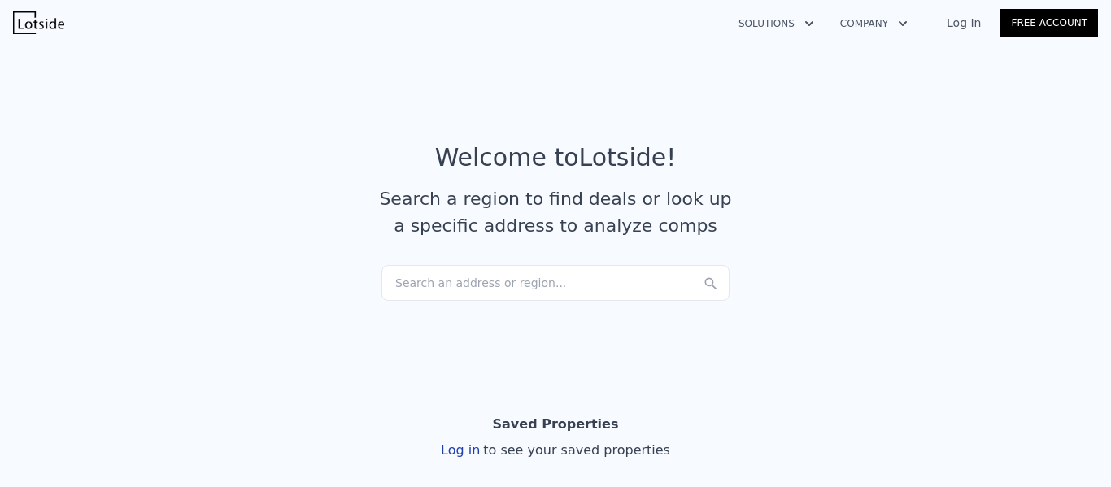
click at [970, 22] on link "Log In" at bounding box center [963, 23] width 73 height 16
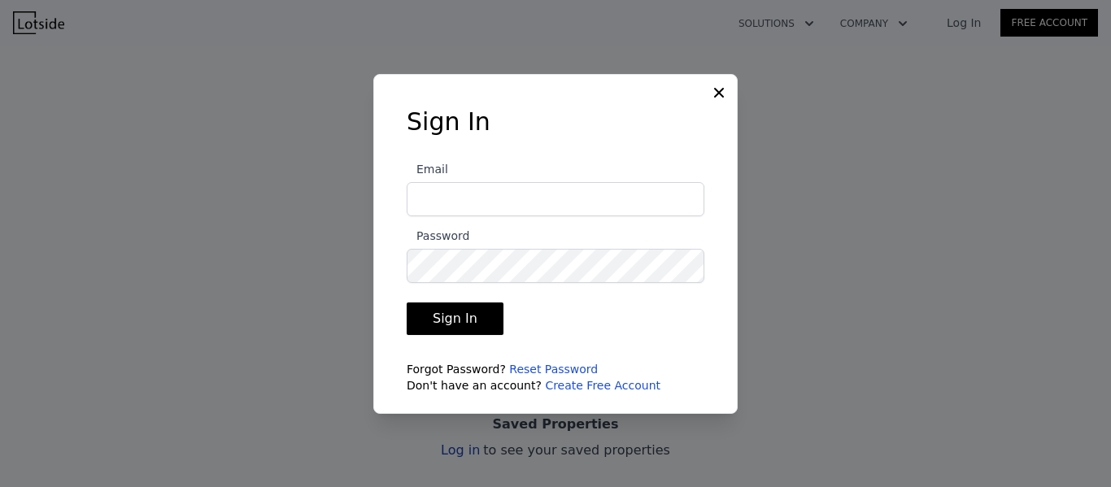
type input "[EMAIL_ADDRESS][DOMAIN_NAME]"
click at [437, 320] on button "Sign In" at bounding box center [455, 319] width 97 height 33
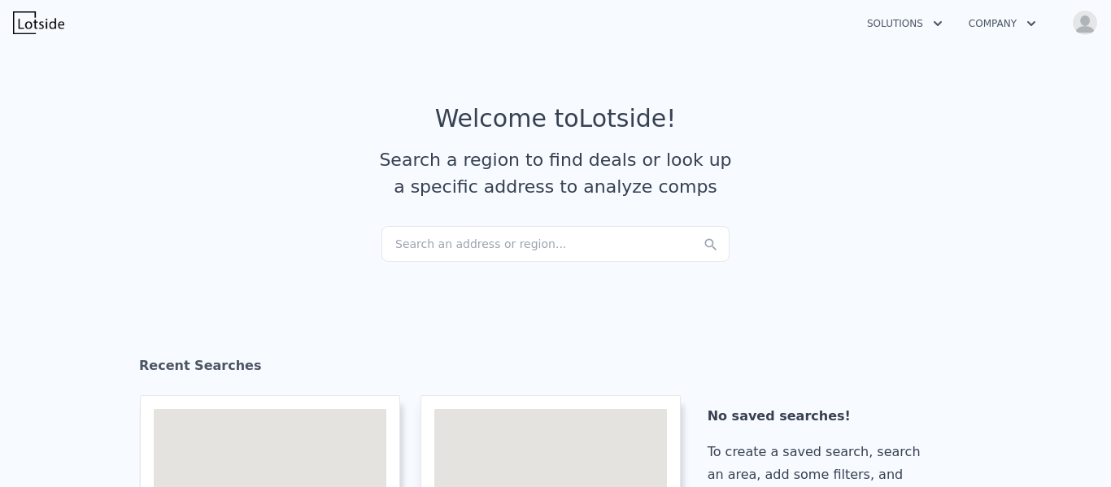
click at [463, 242] on div "Search an address or region..." at bounding box center [555, 244] width 348 height 36
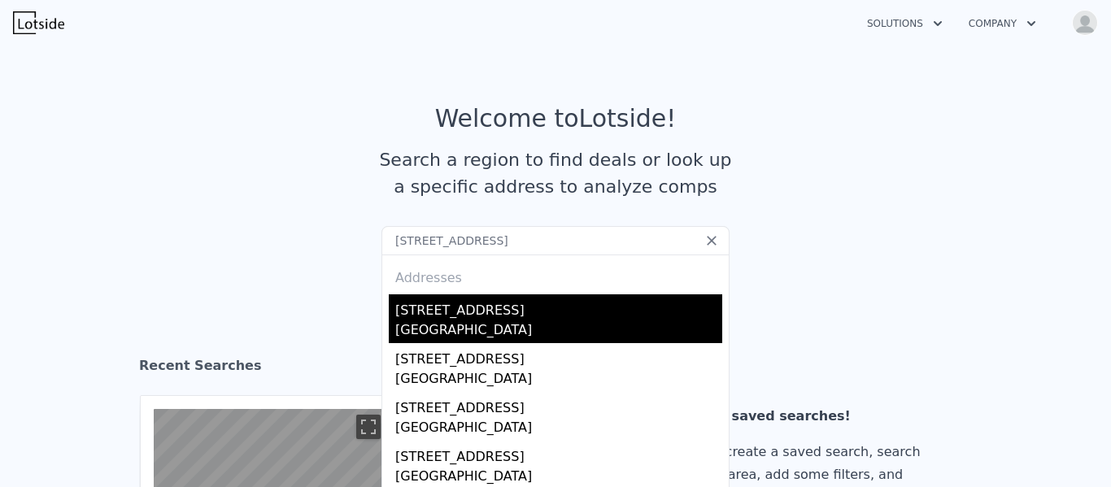
type input "[STREET_ADDRESS]"
click at [438, 307] on div "[STREET_ADDRESS]" at bounding box center [558, 307] width 327 height 26
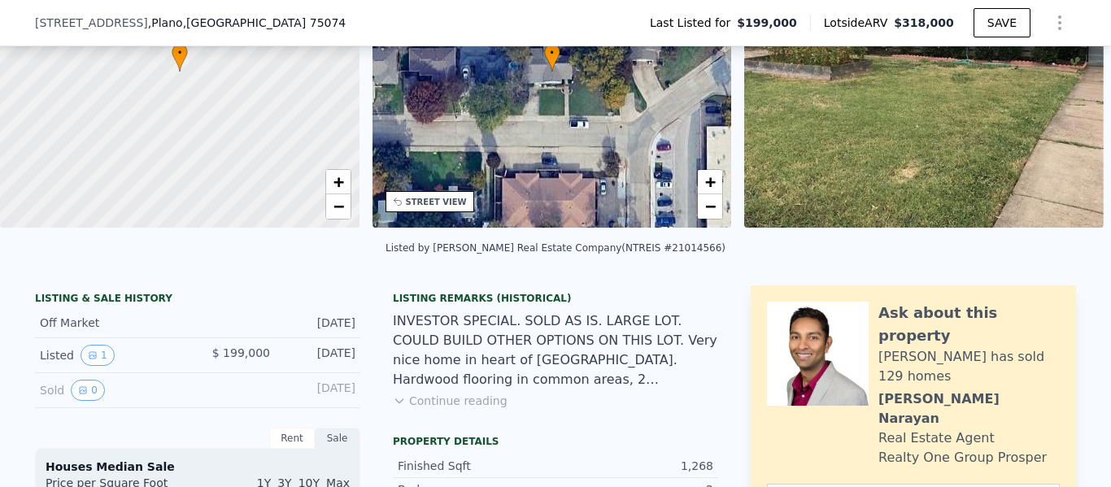
scroll to position [238, 0]
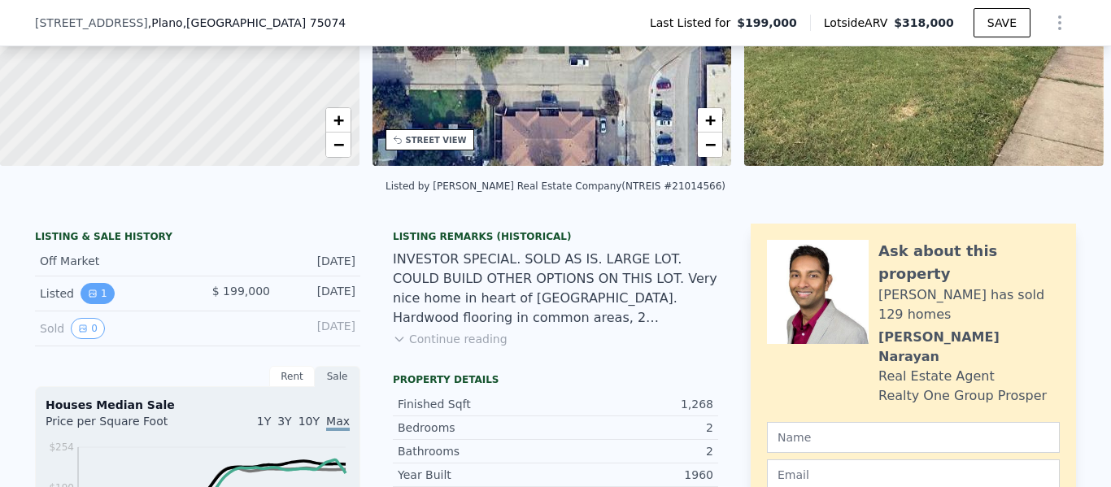
click at [89, 304] on button "1" at bounding box center [98, 293] width 34 height 21
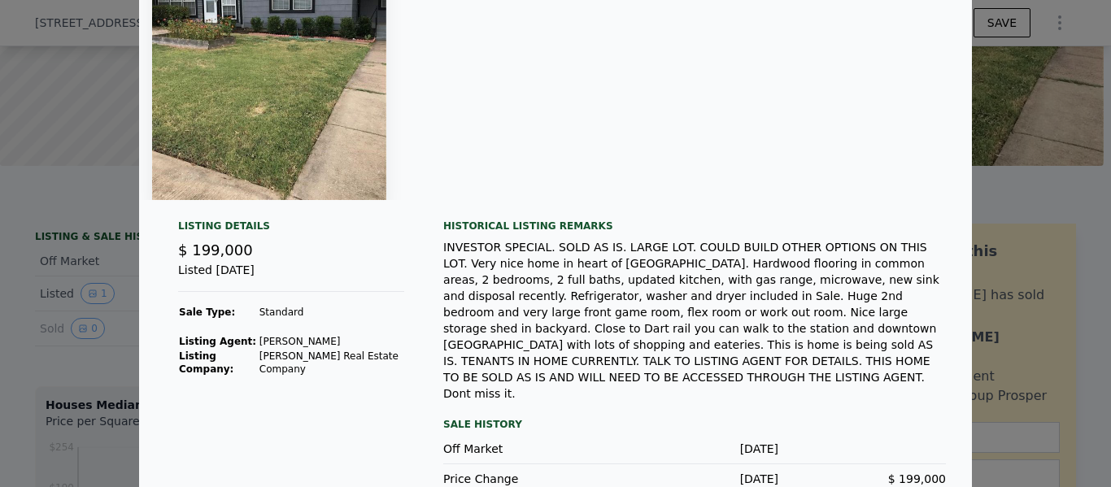
scroll to position [0, 0]
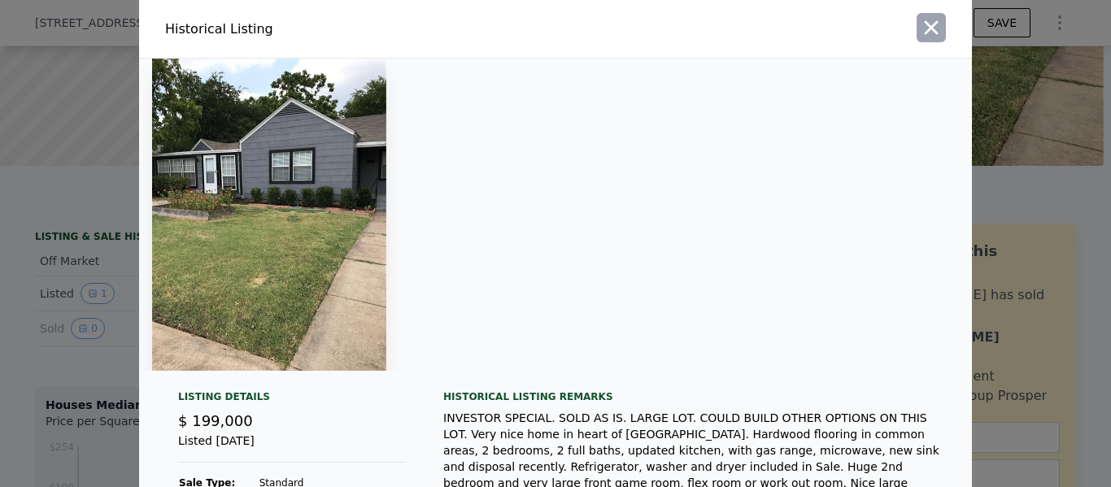
click at [920, 22] on icon "button" at bounding box center [931, 27] width 23 height 23
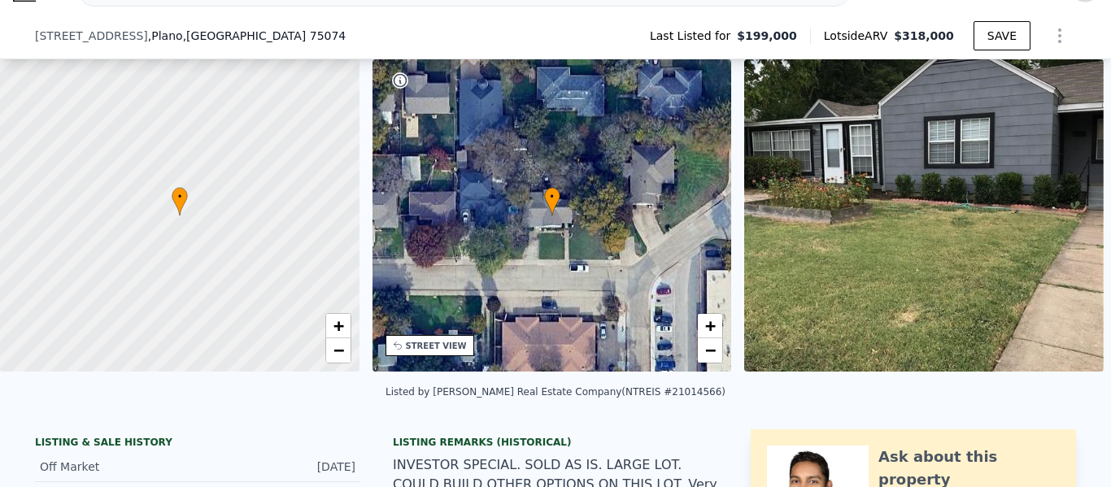
scroll to position [407, 0]
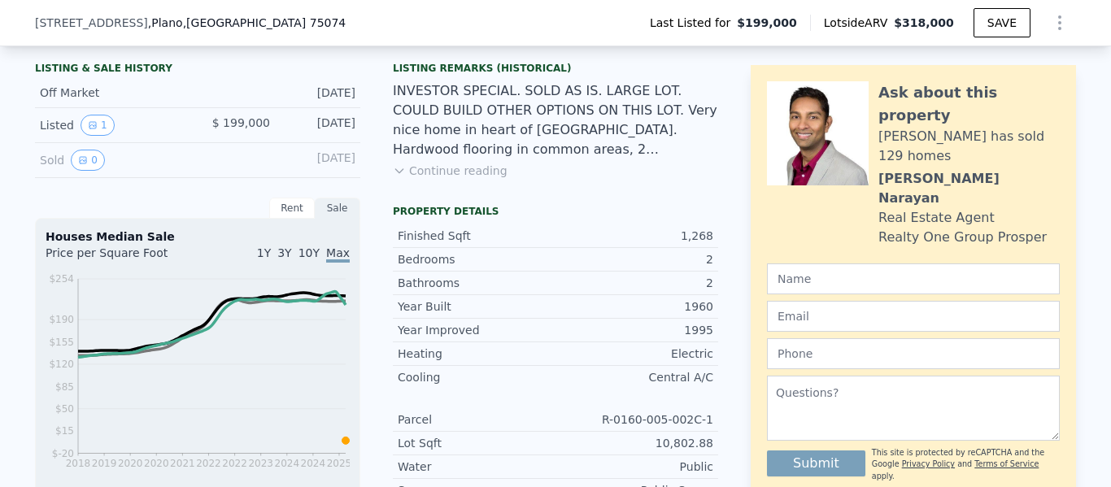
click at [473, 179] on button "Continue reading" at bounding box center [450, 171] width 115 height 16
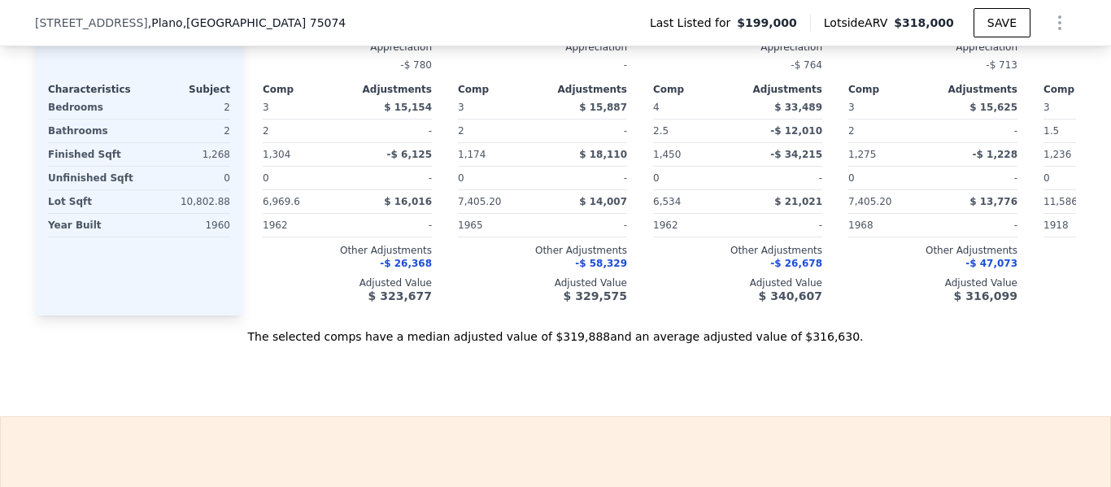
scroll to position [1783, 0]
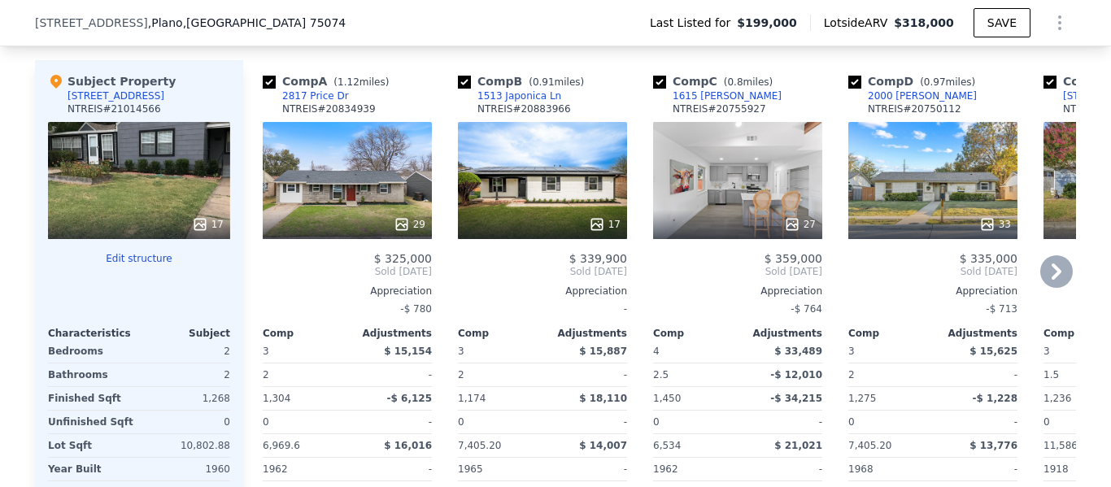
click at [1063, 255] on icon at bounding box center [1056, 271] width 33 height 33
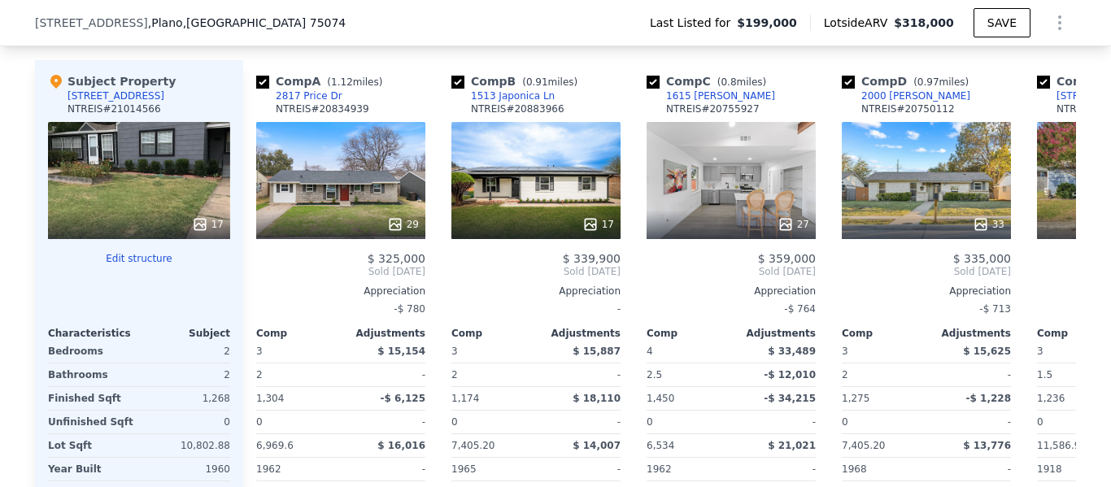
scroll to position [0, 390]
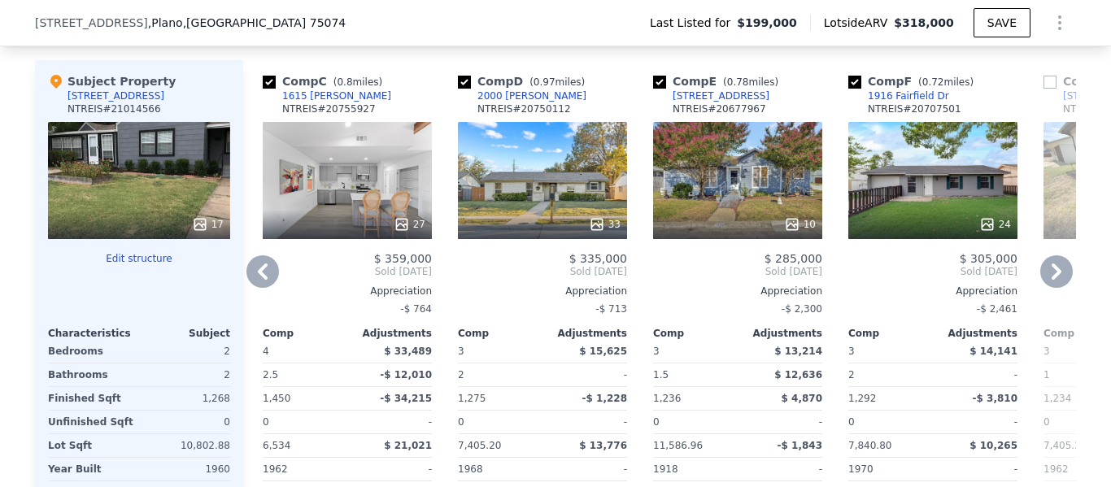
click at [1050, 255] on icon at bounding box center [1056, 271] width 33 height 33
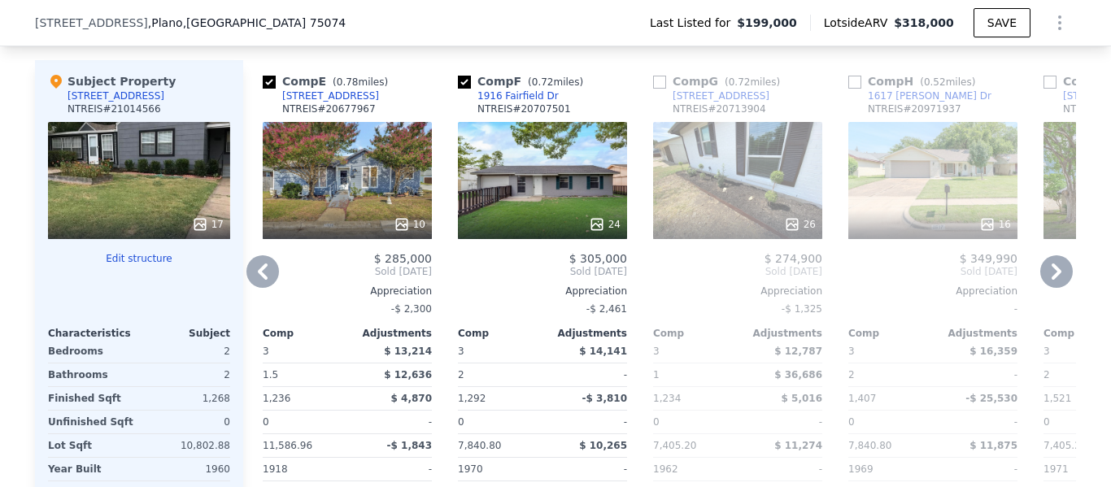
click at [263, 255] on icon at bounding box center [262, 271] width 33 height 33
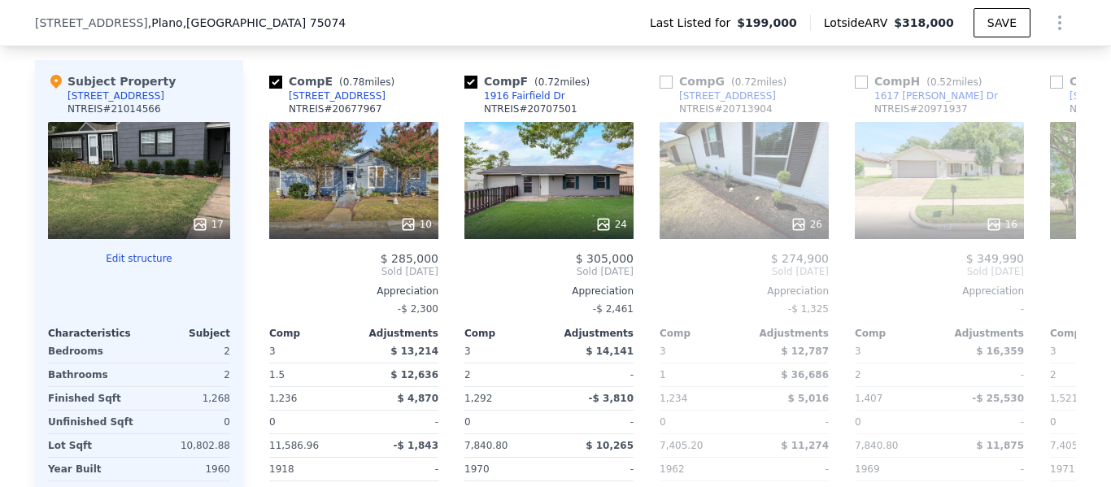
scroll to position [0, 390]
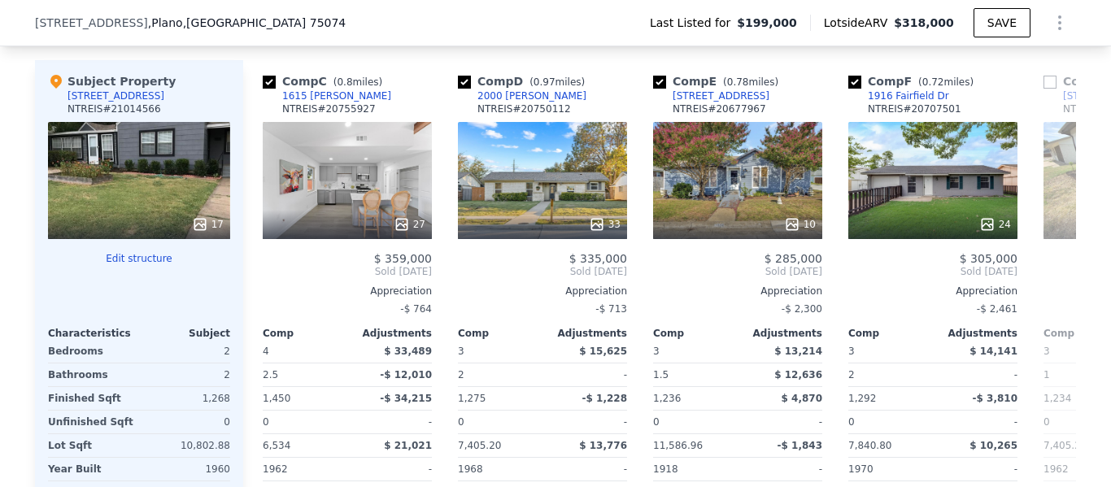
click at [263, 204] on div "Comp A ( 1.12 miles) 2817 Price Dr NTREIS # 20834939 29 $ 325,000 Sold [DATE] A…" at bounding box center [659, 309] width 833 height 499
click at [263, 255] on icon at bounding box center [262, 271] width 33 height 33
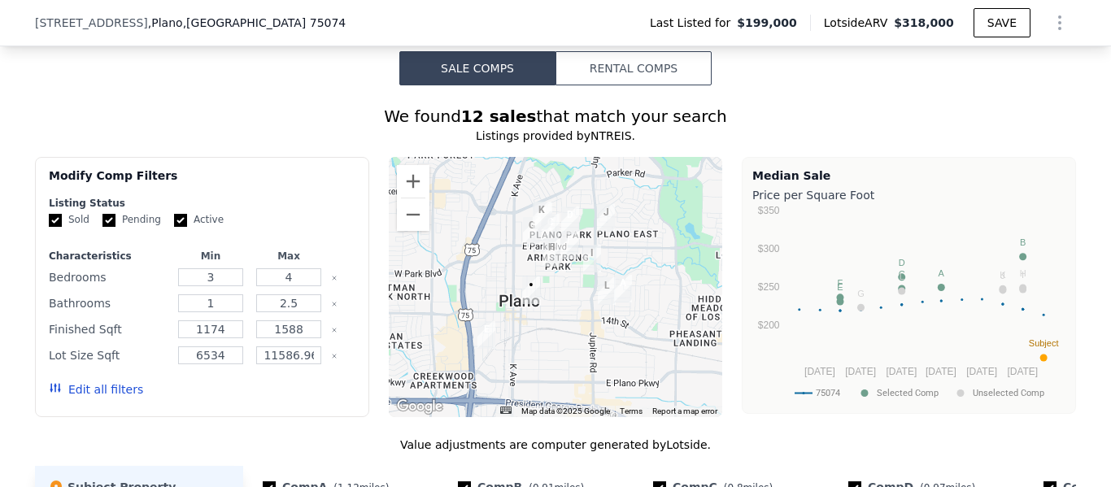
scroll to position [1377, 0]
drag, startPoint x: 212, startPoint y: 207, endPoint x: 198, endPoint y: 209, distance: 14.7
click at [198, 269] on input "3" at bounding box center [210, 278] width 64 height 18
type input "2"
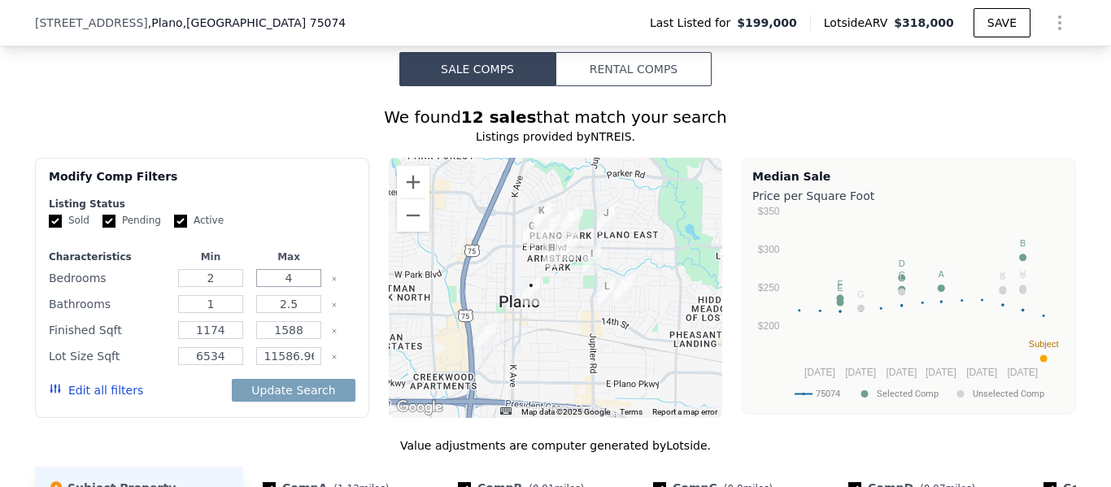
click at [275, 269] on input "4" at bounding box center [288, 278] width 64 height 18
click at [282, 379] on button "Update Search" at bounding box center [293, 390] width 123 height 23
click at [316, 345] on div "11586.960000000001" at bounding box center [289, 356] width 72 height 23
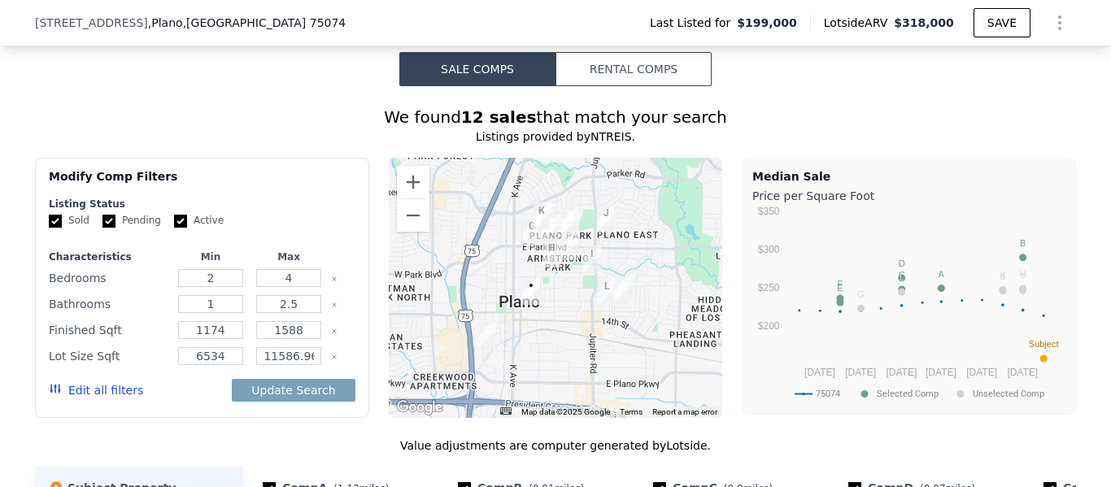
click at [298, 345] on div "11586.960000000001" at bounding box center [289, 356] width 72 height 23
drag, startPoint x: 287, startPoint y: 290, endPoint x: 329, endPoint y: 284, distance: 42.7
click at [329, 345] on div "Lot Size Sqft 6534 11586.960000000001" at bounding box center [202, 356] width 307 height 23
type input "11586"
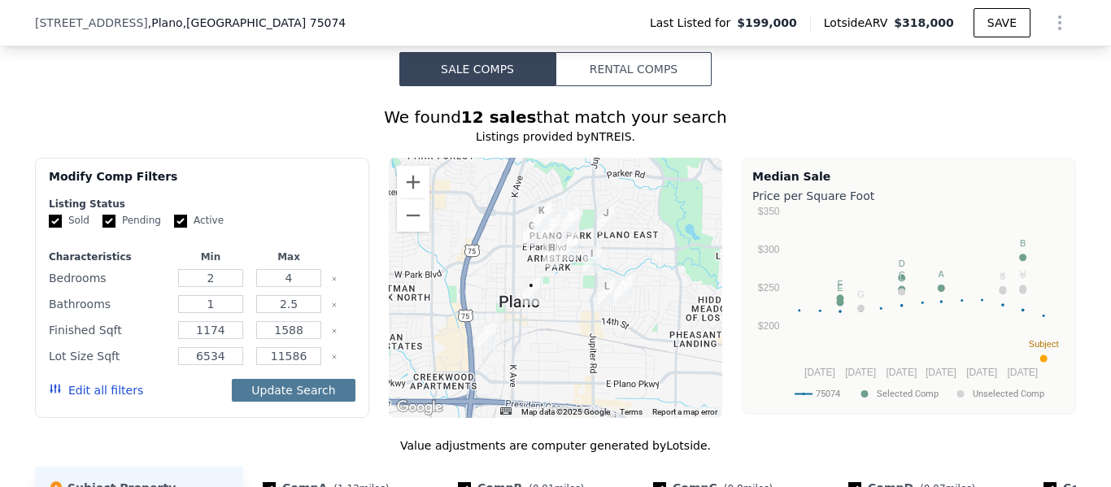
click at [291, 379] on button "Update Search" at bounding box center [293, 390] width 123 height 23
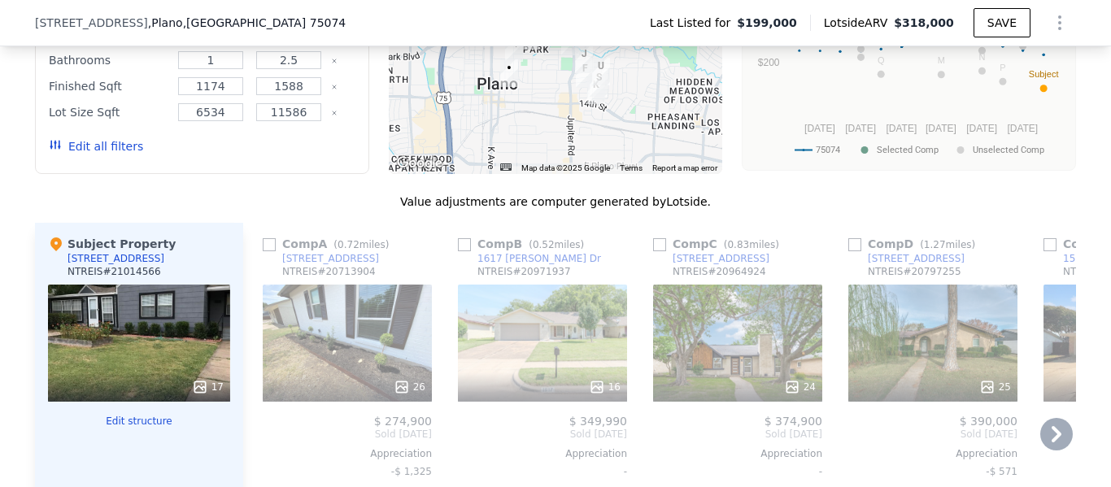
scroll to position [1865, 0]
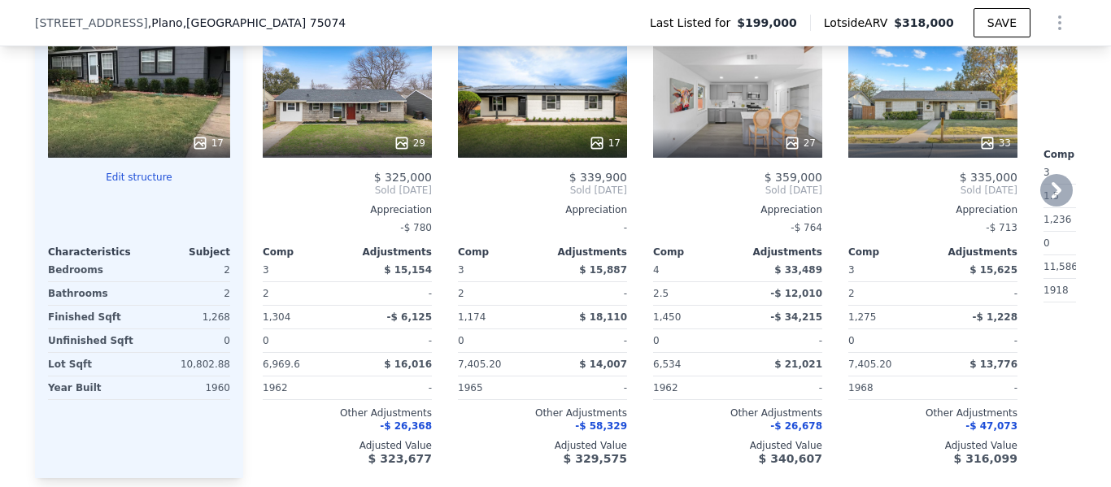
type input "3"
type input "11586.960000000001"
checkbox input "true"
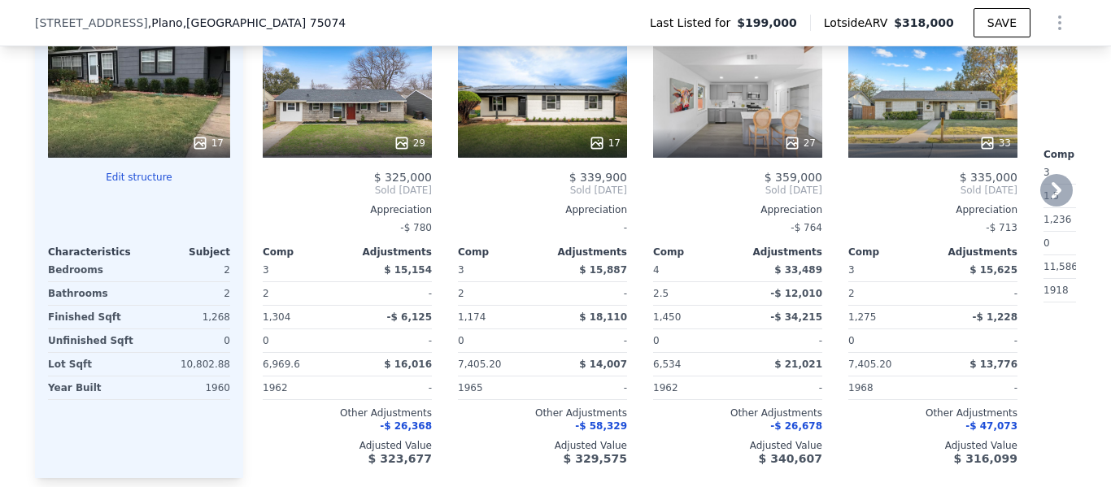
checkbox input "true"
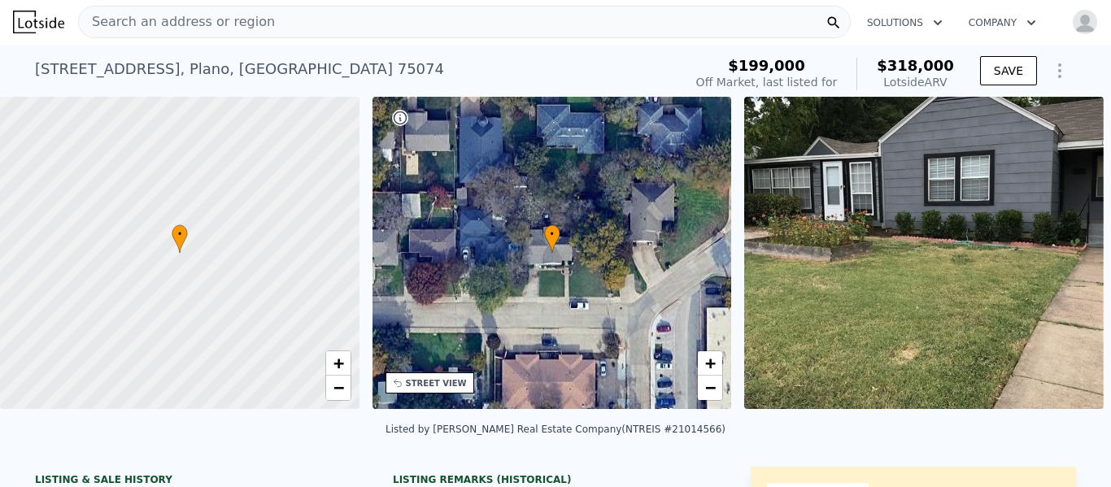
scroll to position [0, 0]
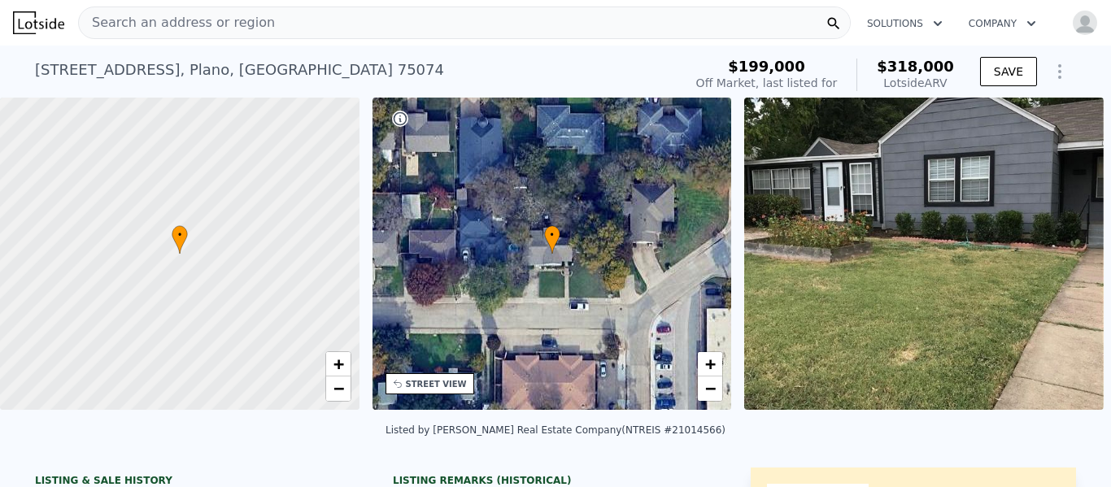
click at [195, 18] on span "Search an address or region" at bounding box center [177, 23] width 196 height 20
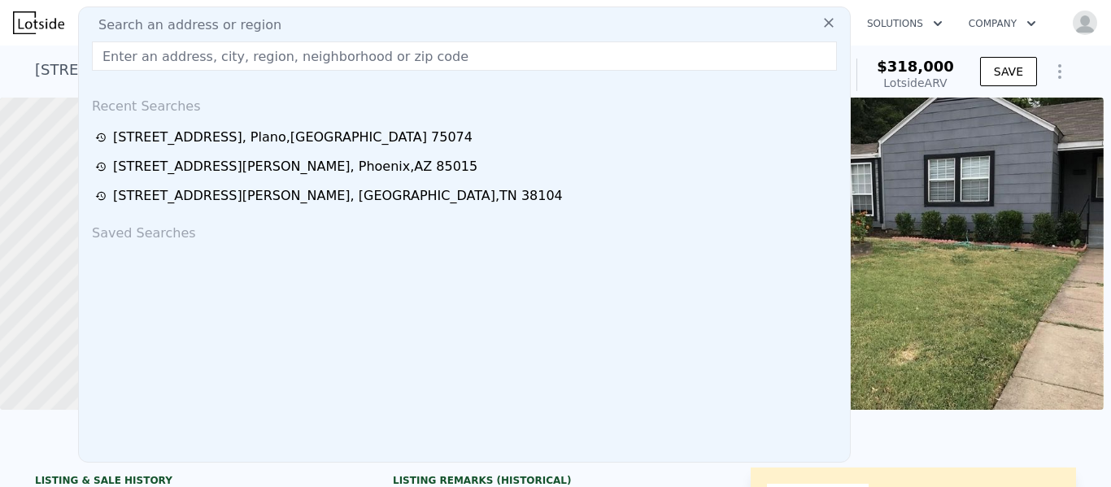
drag, startPoint x: 195, startPoint y: 18, endPoint x: 650, endPoint y: 71, distance: 457.7
click at [650, 71] on div "Search an address or region Recent Searches [STREET_ADDRESS][GEOGRAPHIC_DATA][S…" at bounding box center [464, 235] width 773 height 456
click at [177, 57] on input "text" at bounding box center [464, 55] width 745 height 29
paste input "[STREET_ADDRESS][PERSON_NAME]"
type input "[STREET_ADDRESS][PERSON_NAME]"
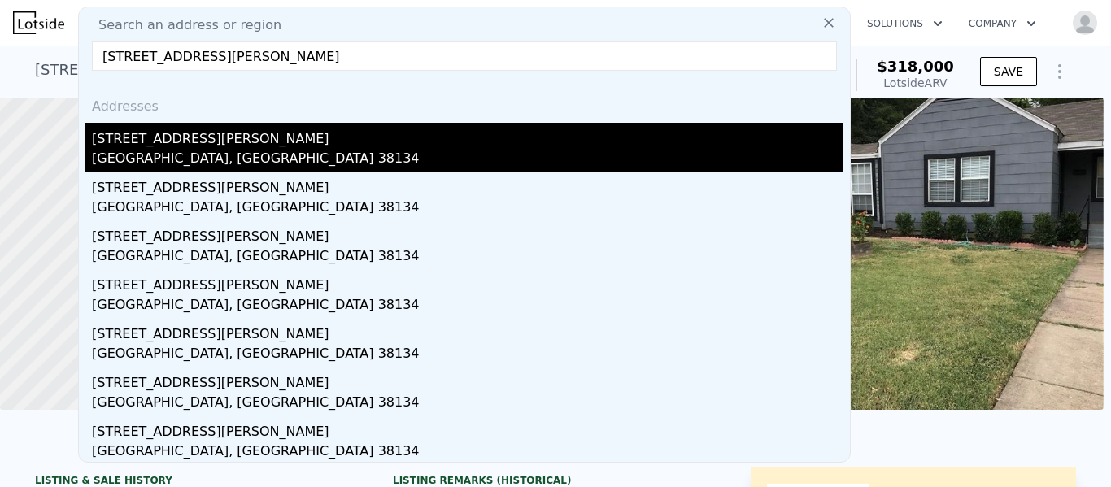
click at [188, 144] on div "[STREET_ADDRESS][PERSON_NAME]" at bounding box center [467, 136] width 751 height 26
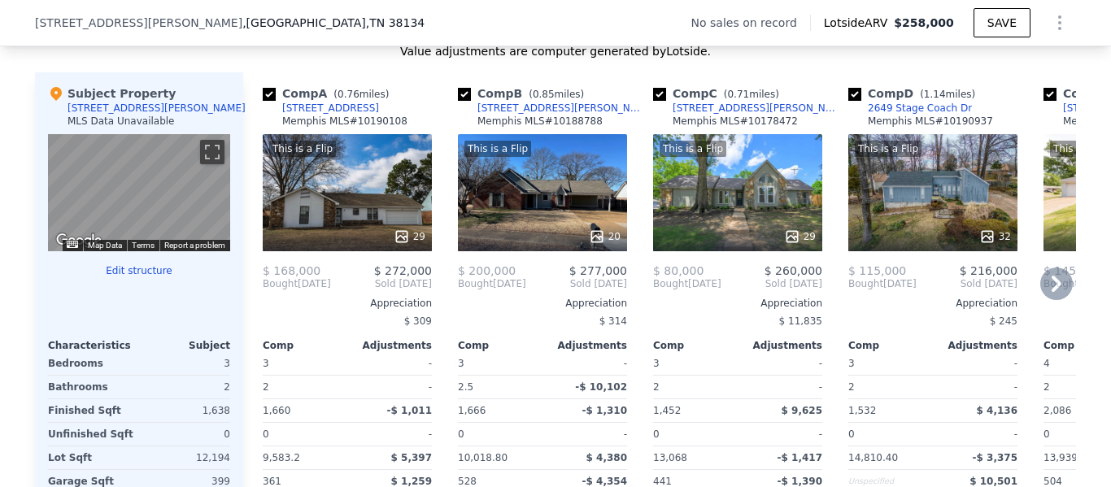
scroll to position [1702, 0]
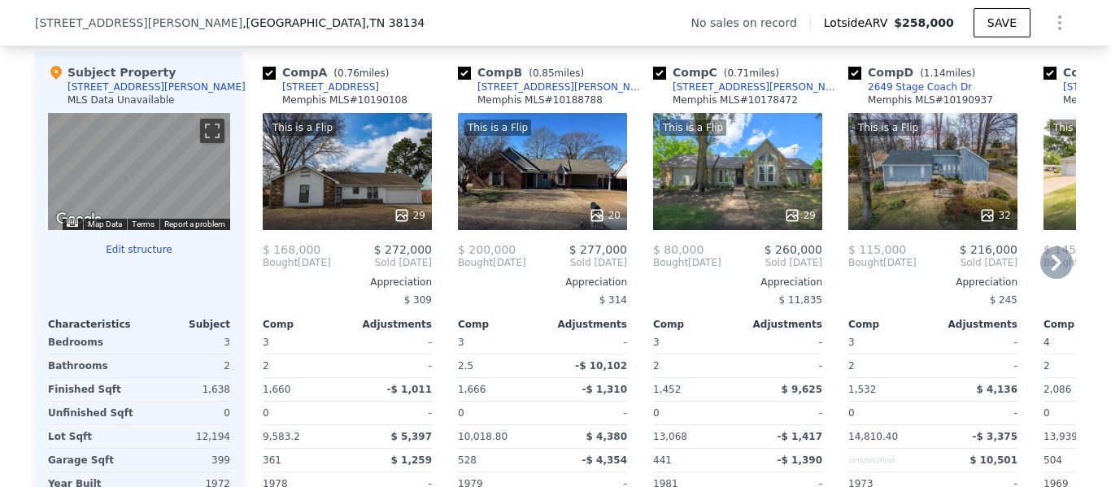
click at [1056, 270] on icon at bounding box center [1056, 262] width 33 height 33
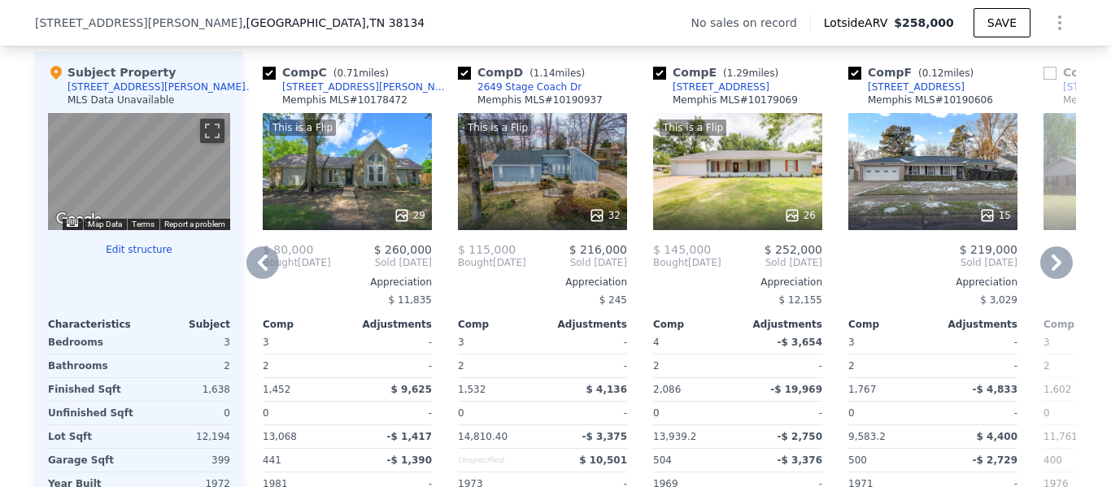
click at [246, 269] on icon at bounding box center [262, 262] width 33 height 33
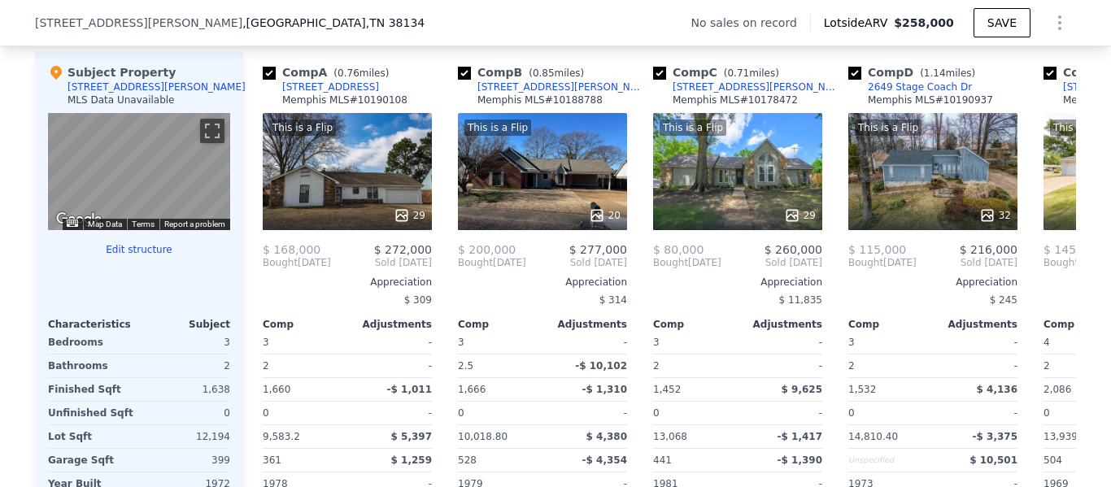
click at [245, 269] on div "Comp A ( 0.76 miles) [STREET_ADDRESS] MLS # 10190108 This is a Flip 29 $ 168,00…" at bounding box center [340, 312] width 195 height 523
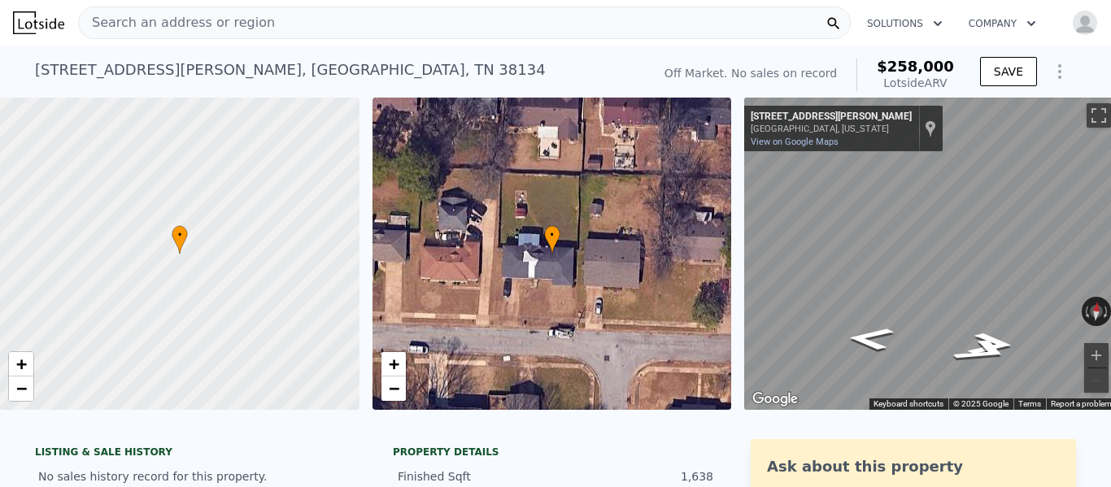
click at [168, 14] on span "Search an address or region" at bounding box center [177, 23] width 196 height 20
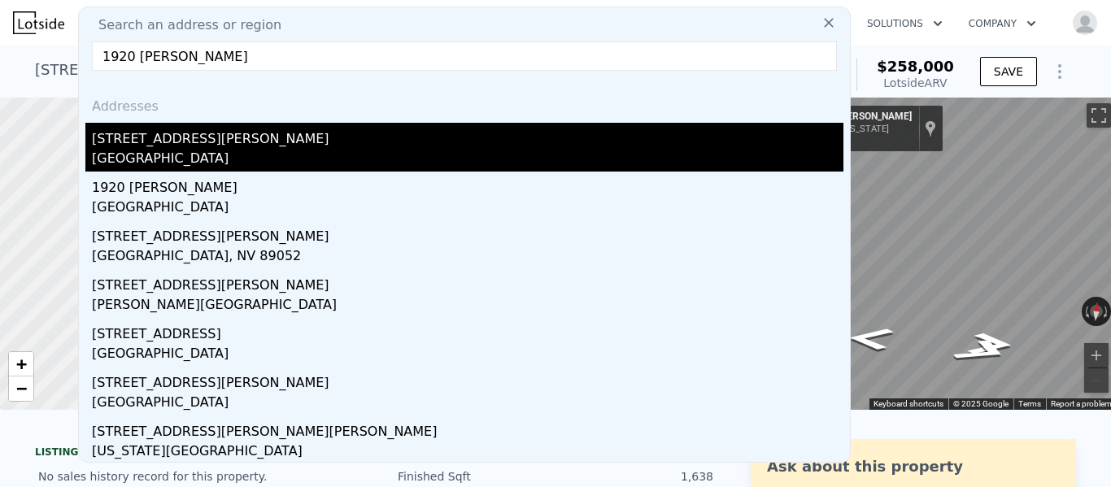
type input "1920 [PERSON_NAME]"
click at [136, 152] on div "[GEOGRAPHIC_DATA]" at bounding box center [467, 160] width 751 height 23
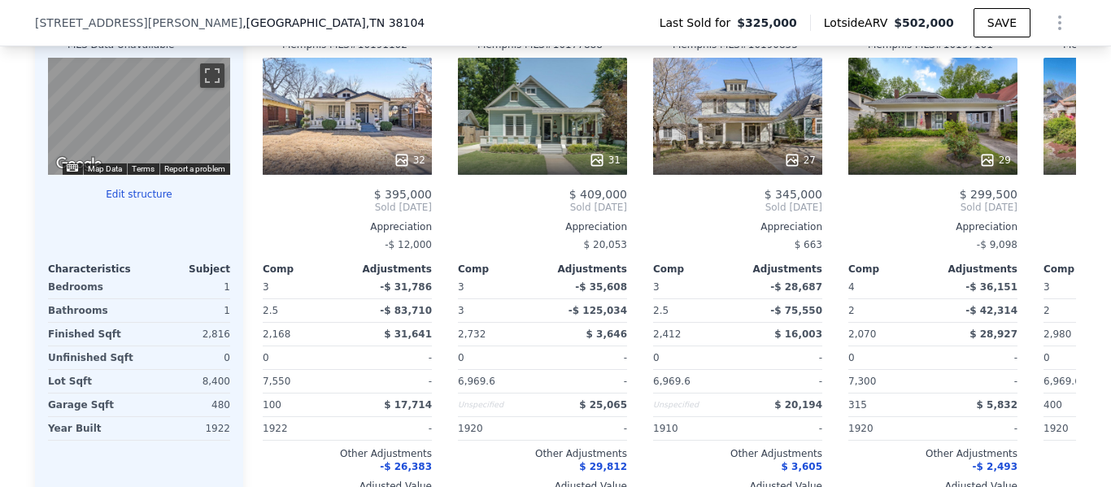
scroll to position [1783, 0]
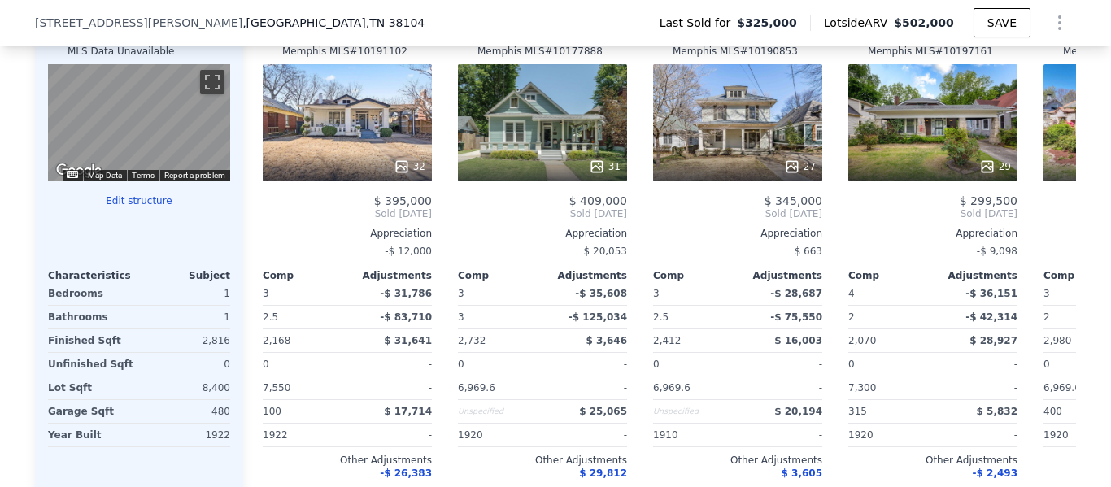
click at [138, 207] on button "Edit structure" at bounding box center [139, 200] width 182 height 13
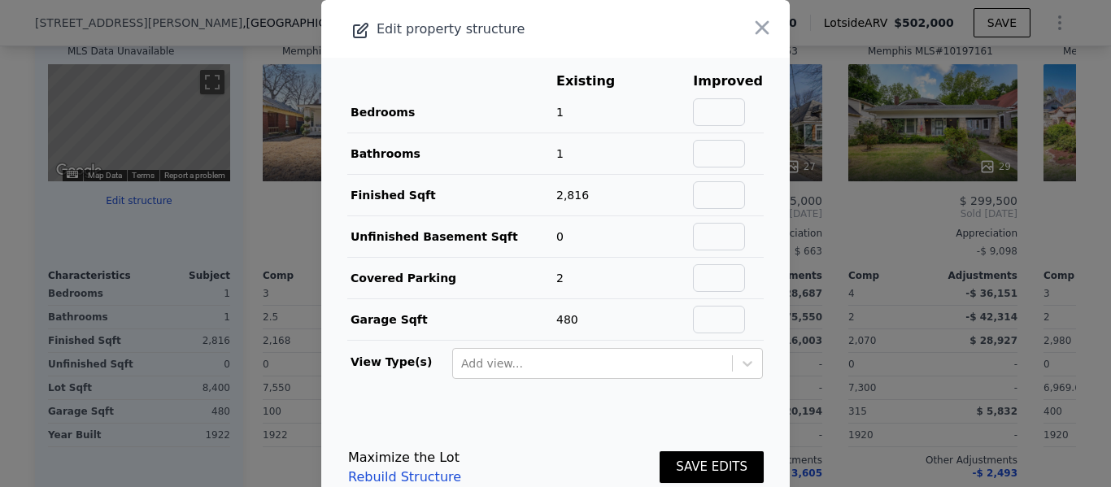
scroll to position [41, 0]
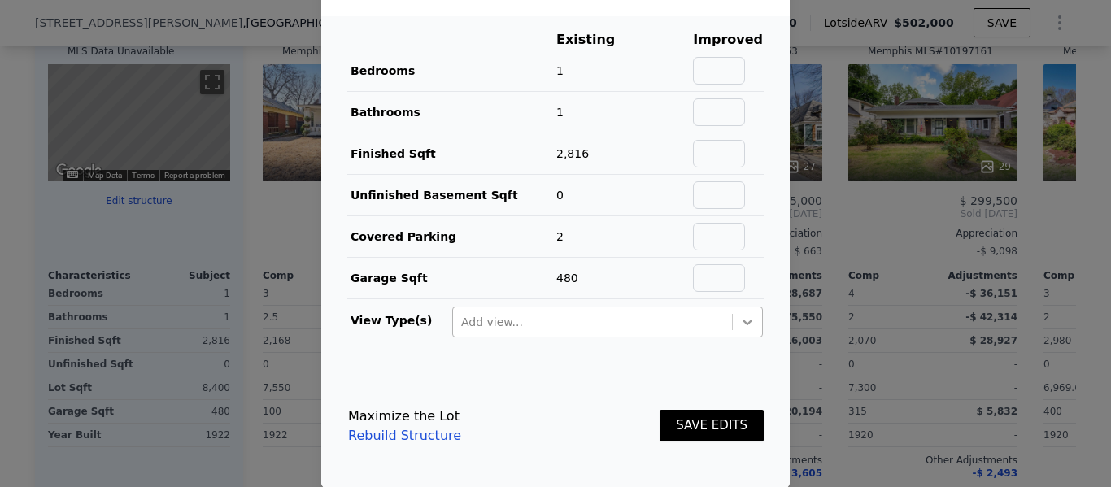
click at [733, 314] on div at bounding box center [747, 321] width 29 height 29
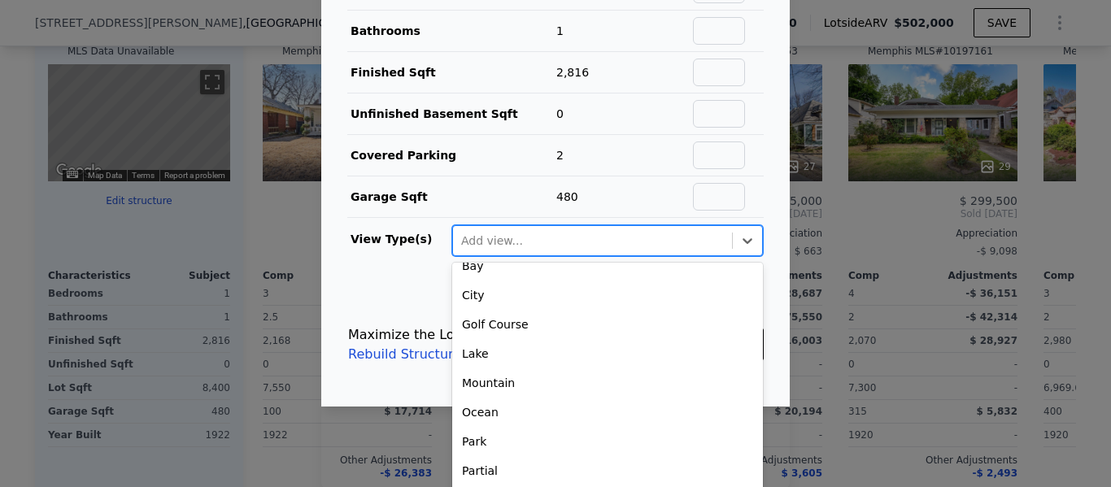
scroll to position [0, 0]
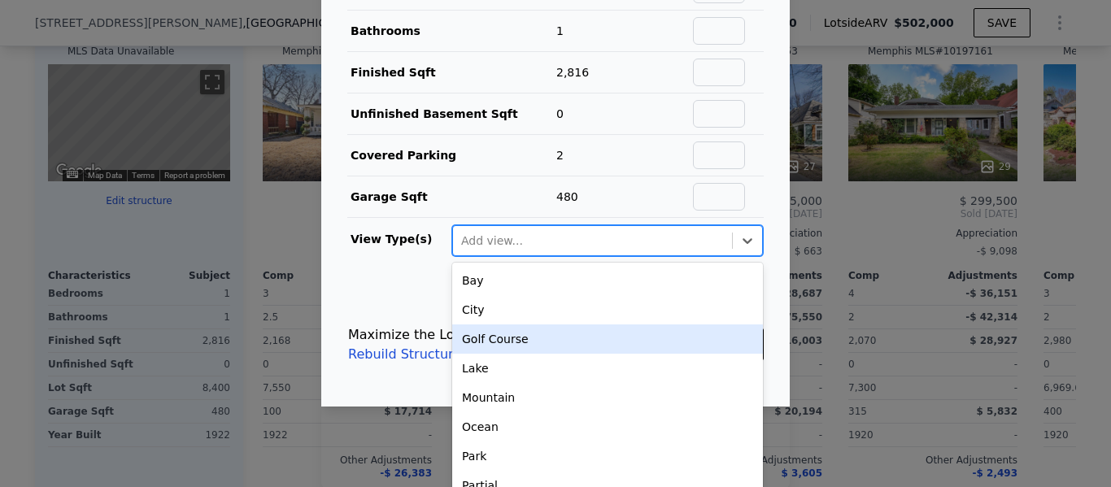
click at [344, 292] on form "Existing Improved Bedrooms 1 Bathrooms 1 Finished Sqft 2,816 Unfinished Basemen…" at bounding box center [555, 171] width 468 height 472
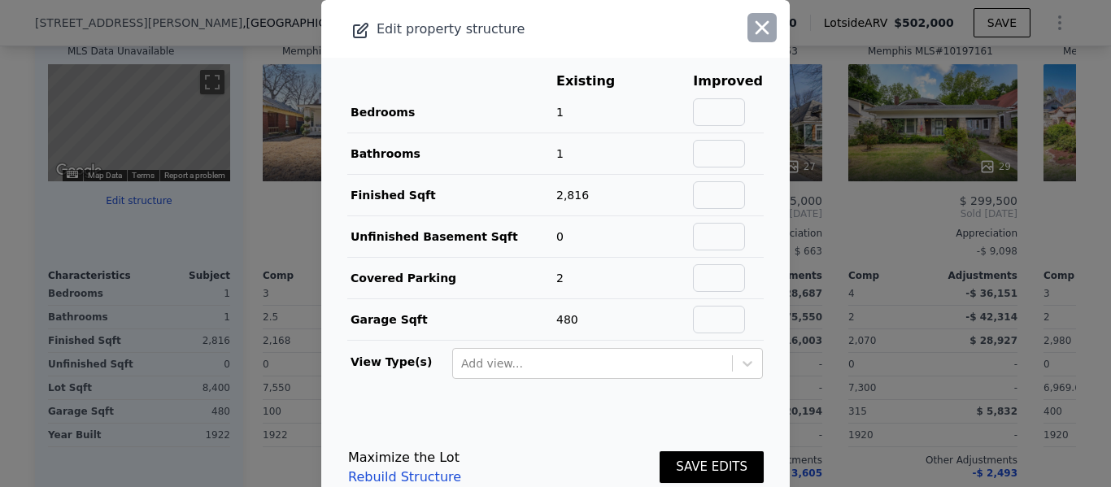
click at [751, 28] on icon "button" at bounding box center [762, 27] width 23 height 23
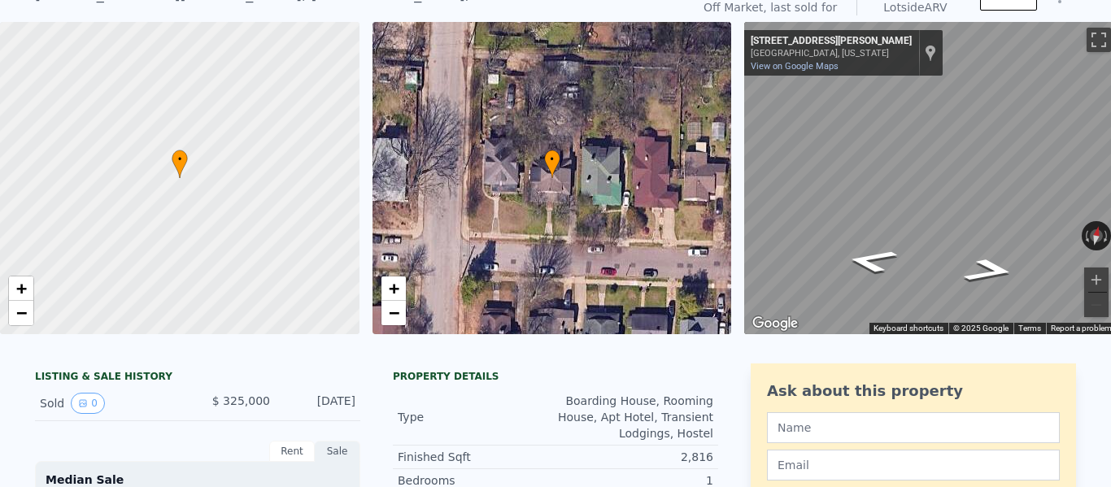
scroll to position [6, 0]
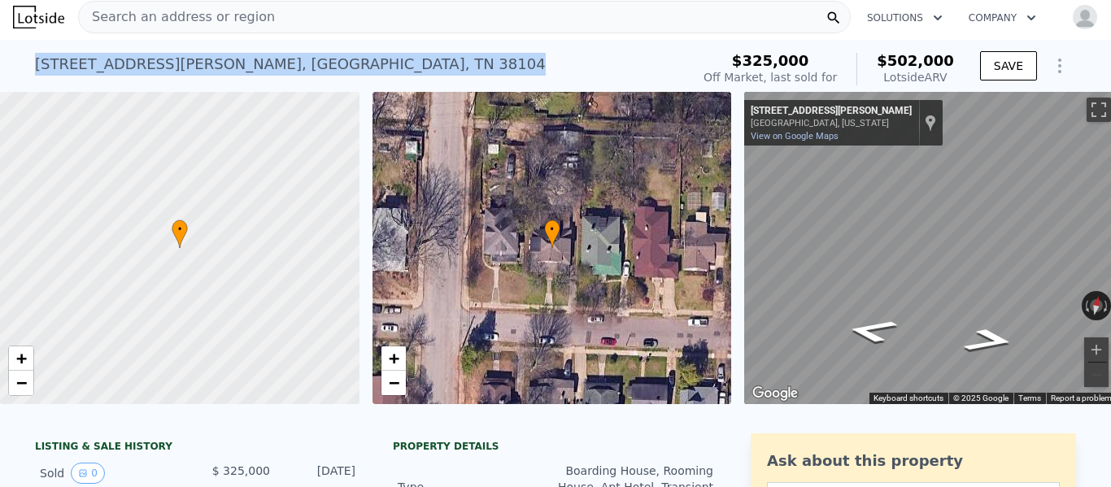
drag, startPoint x: 276, startPoint y: 55, endPoint x: 0, endPoint y: 58, distance: 275.7
click at [0, 58] on div "[STREET_ADDRESS][PERSON_NAME] Sold [DATE] for $325k (~ARV $502k ) $325,000 Off …" at bounding box center [555, 66] width 1111 height 52
copy div "[STREET_ADDRESS][PERSON_NAME]"
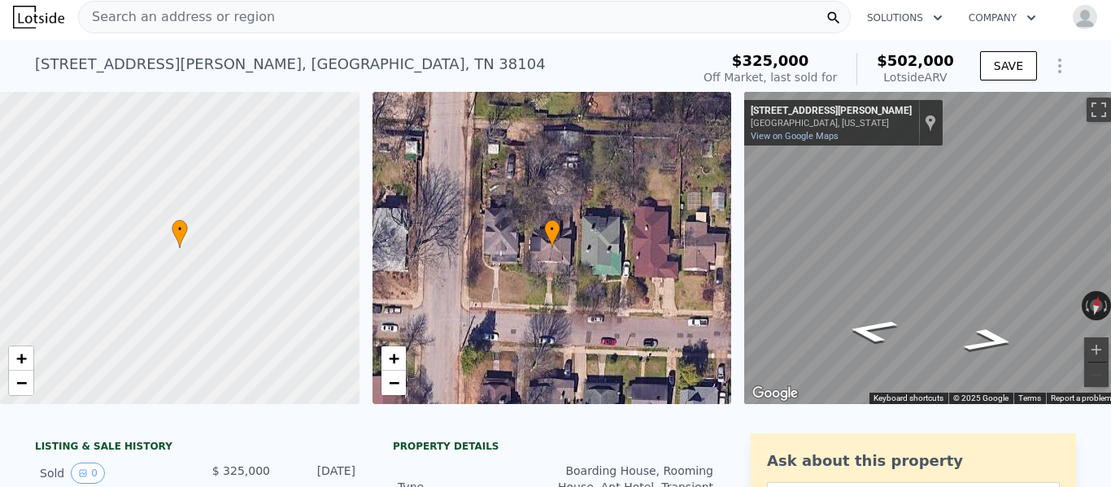
click at [150, 17] on span "Search an address or region" at bounding box center [177, 17] width 196 height 20
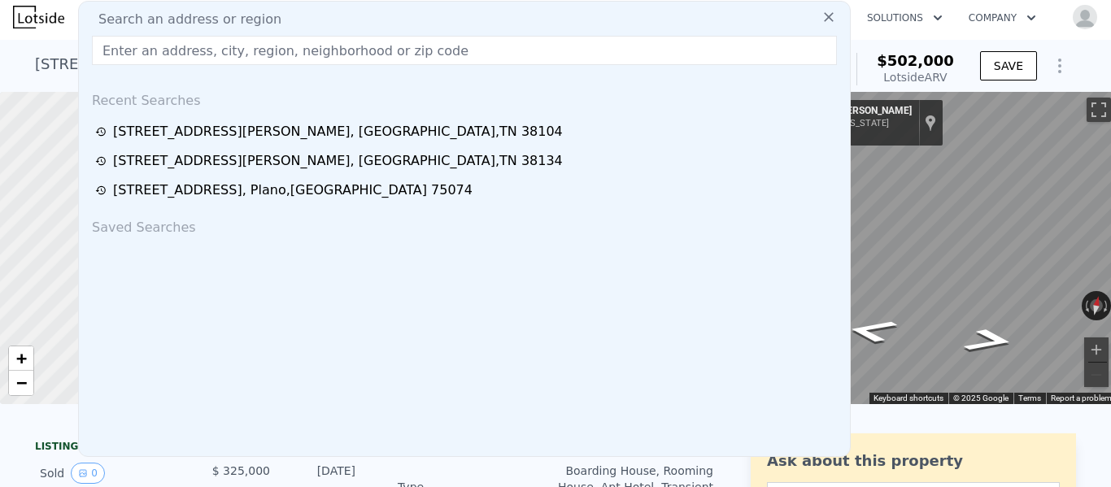
click at [147, 54] on input "text" at bounding box center [464, 50] width 745 height 29
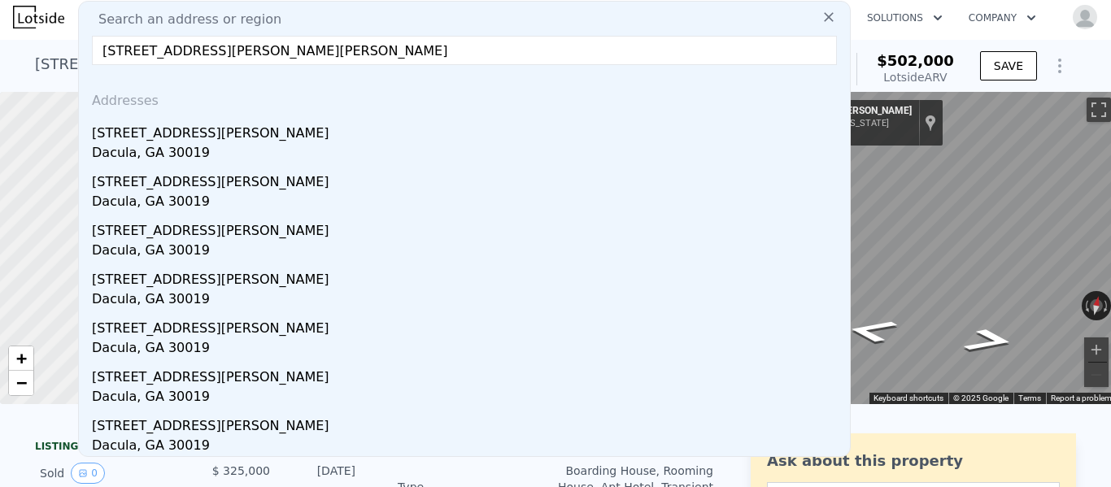
click at [285, 54] on input "[STREET_ADDRESS][PERSON_NAME][PERSON_NAME]" at bounding box center [464, 50] width 745 height 29
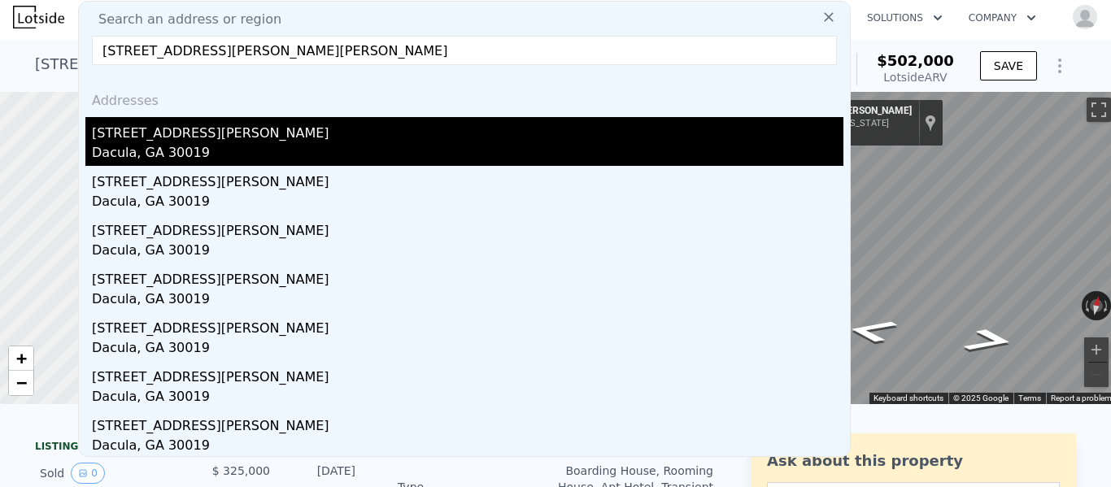
type input "[STREET_ADDRESS][PERSON_NAME][PERSON_NAME]"
click at [140, 139] on div "[STREET_ADDRESS][PERSON_NAME]" at bounding box center [467, 130] width 751 height 26
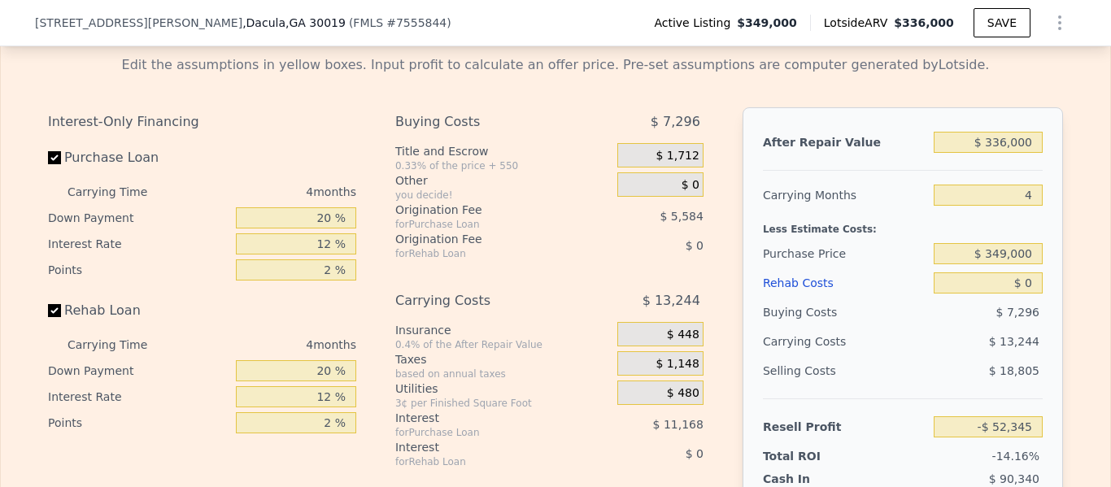
scroll to position [2440, 0]
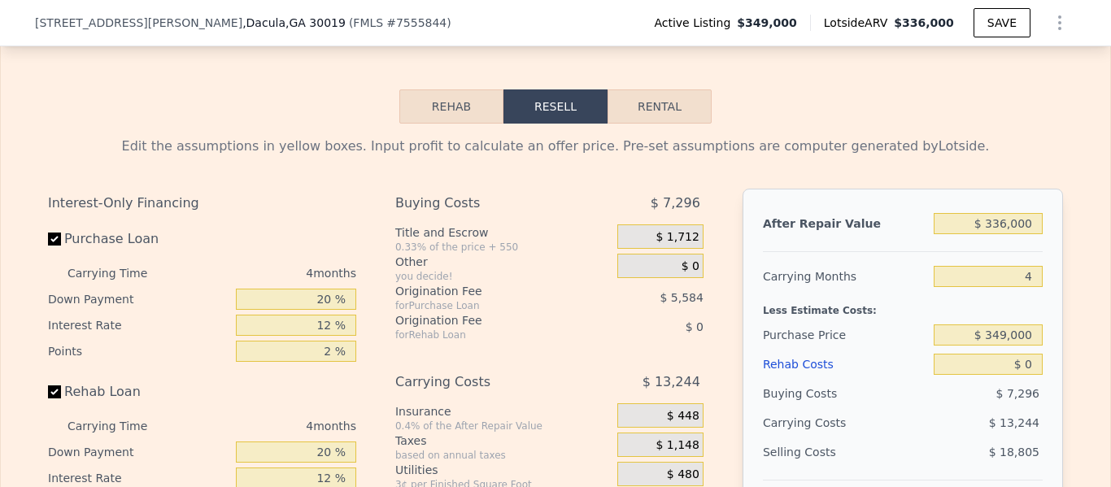
click at [659, 124] on button "Rental" at bounding box center [659, 106] width 104 height 34
select select "30"
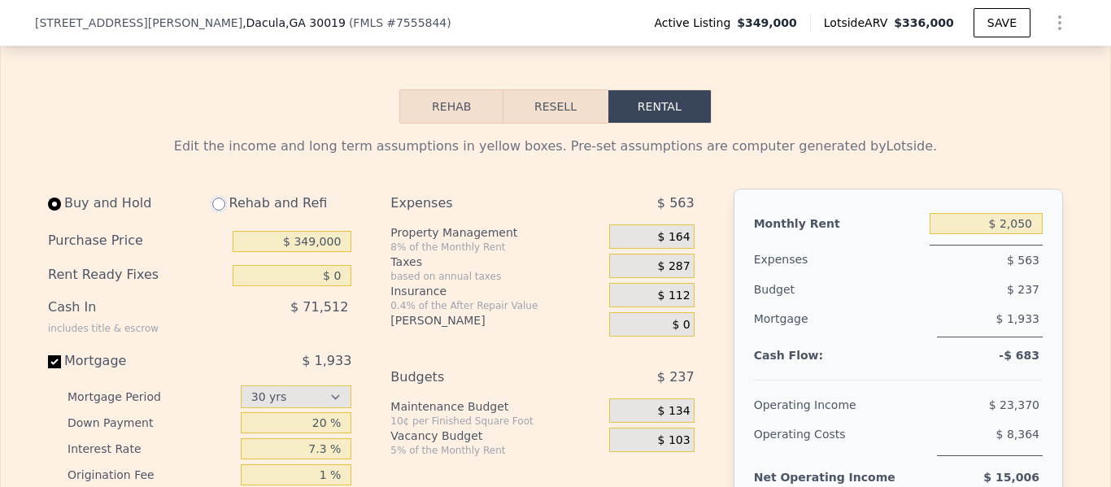
click at [212, 211] on input "radio" at bounding box center [218, 204] width 13 height 13
radio input "true"
select select "30"
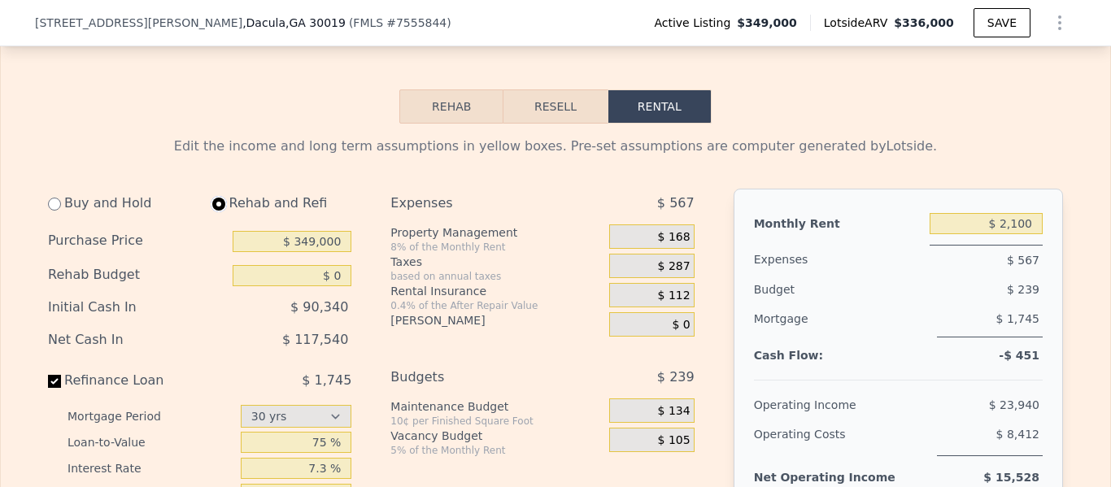
type input "$ 2,100"
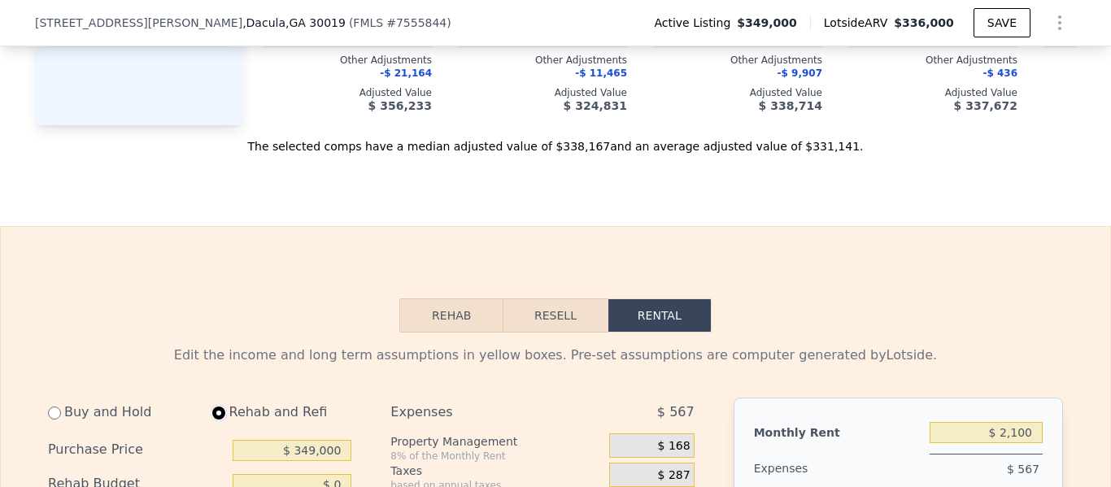
scroll to position [2196, 0]
